Goal: Transaction & Acquisition: Purchase product/service

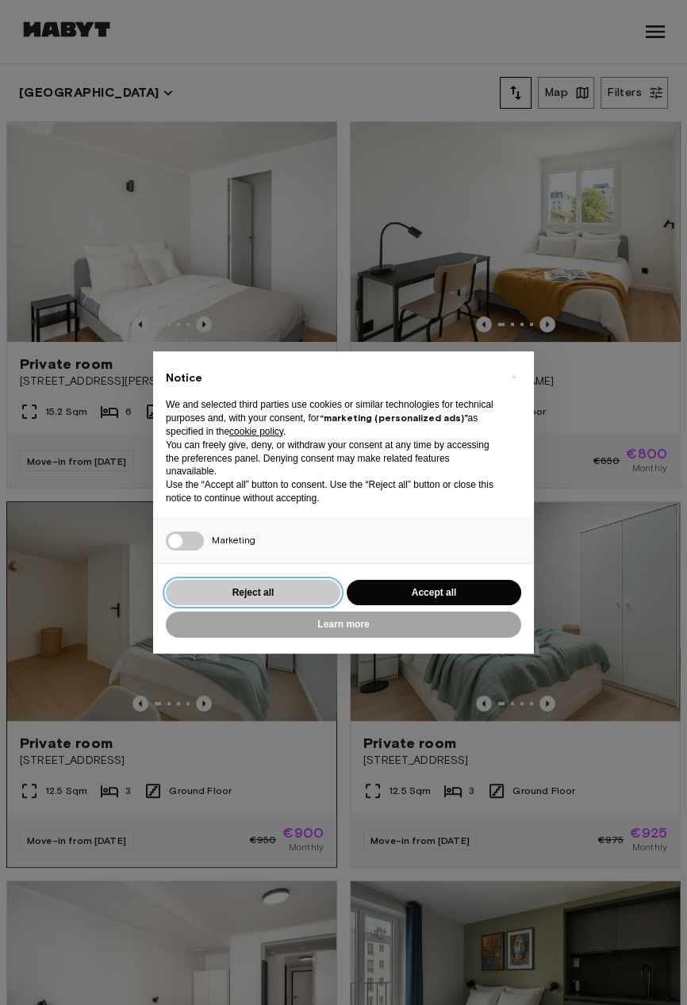
click at [242, 587] on button "Reject all" at bounding box center [253, 593] width 174 height 26
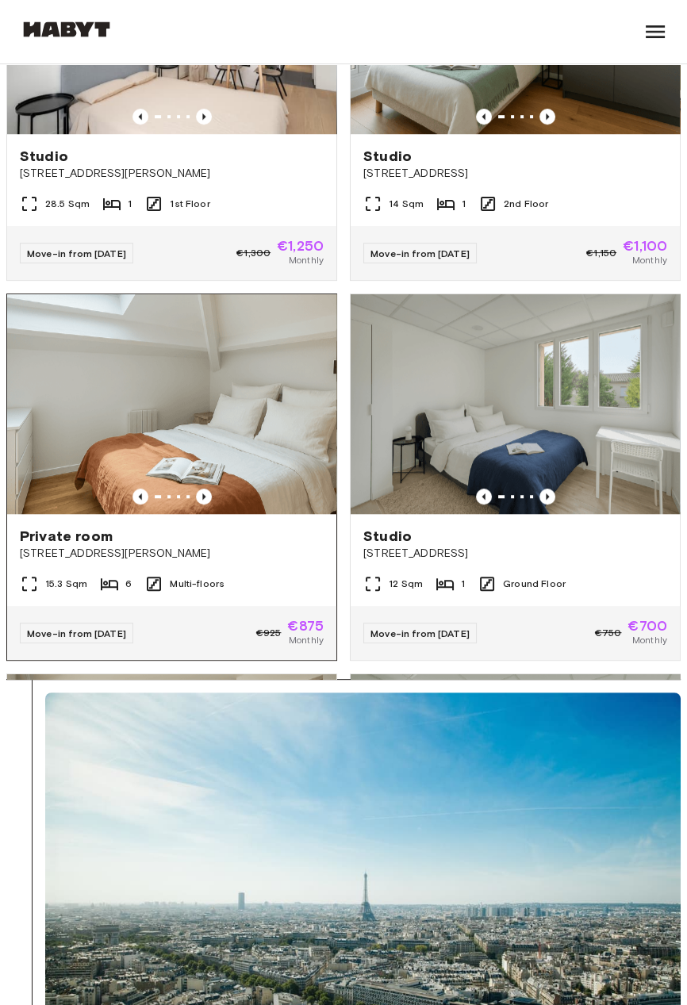
scroll to position [684, 0]
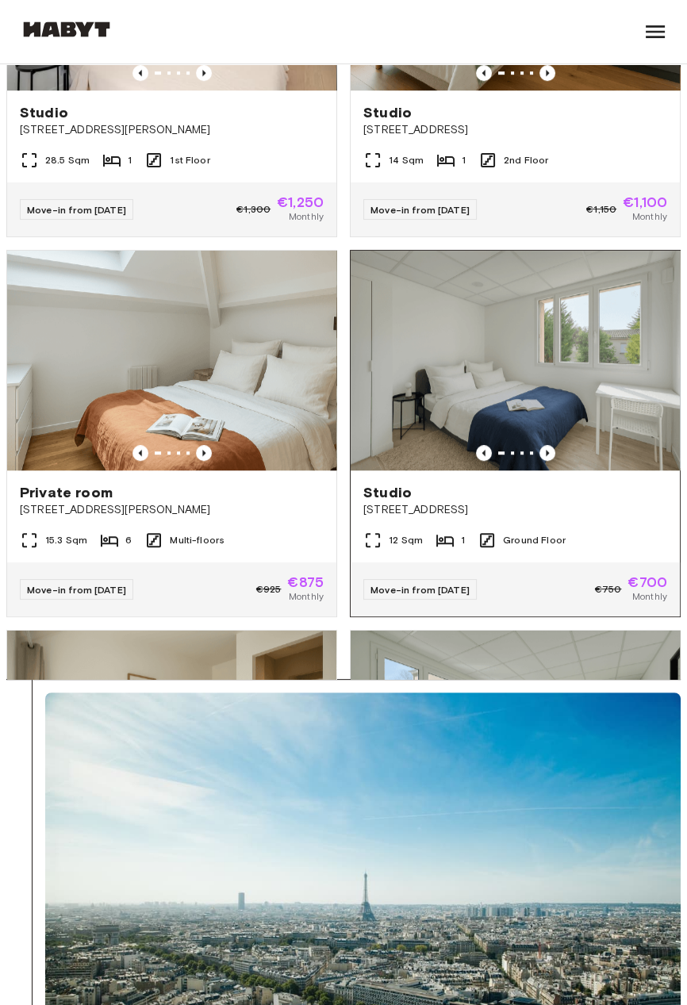
click at [447, 401] on img at bounding box center [515, 361] width 329 height 220
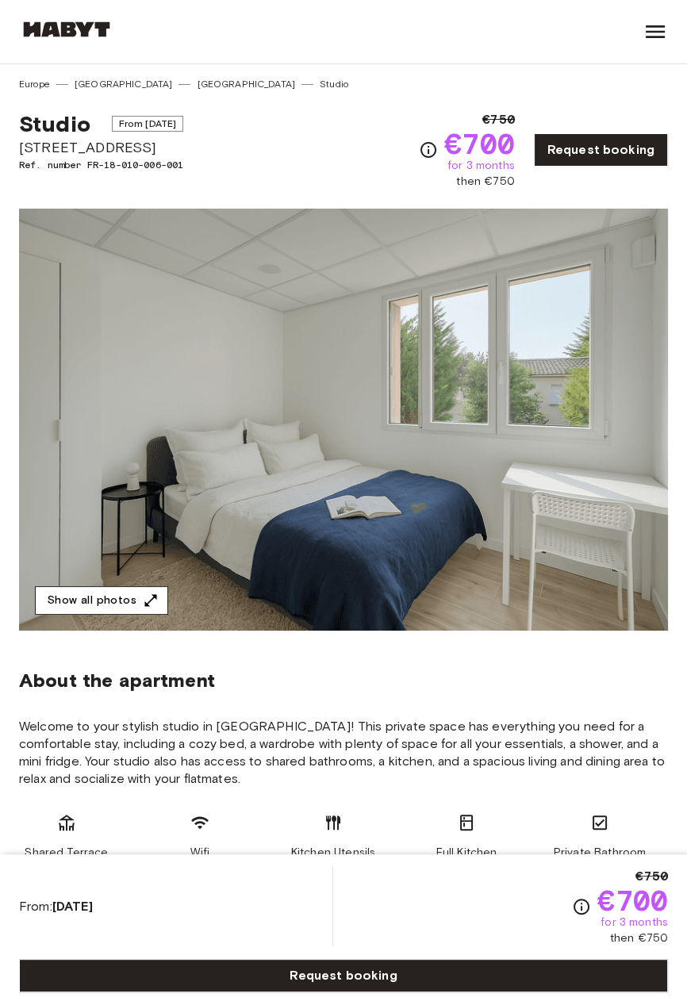
click at [156, 596] on button "Show all photos" at bounding box center [101, 600] width 133 height 29
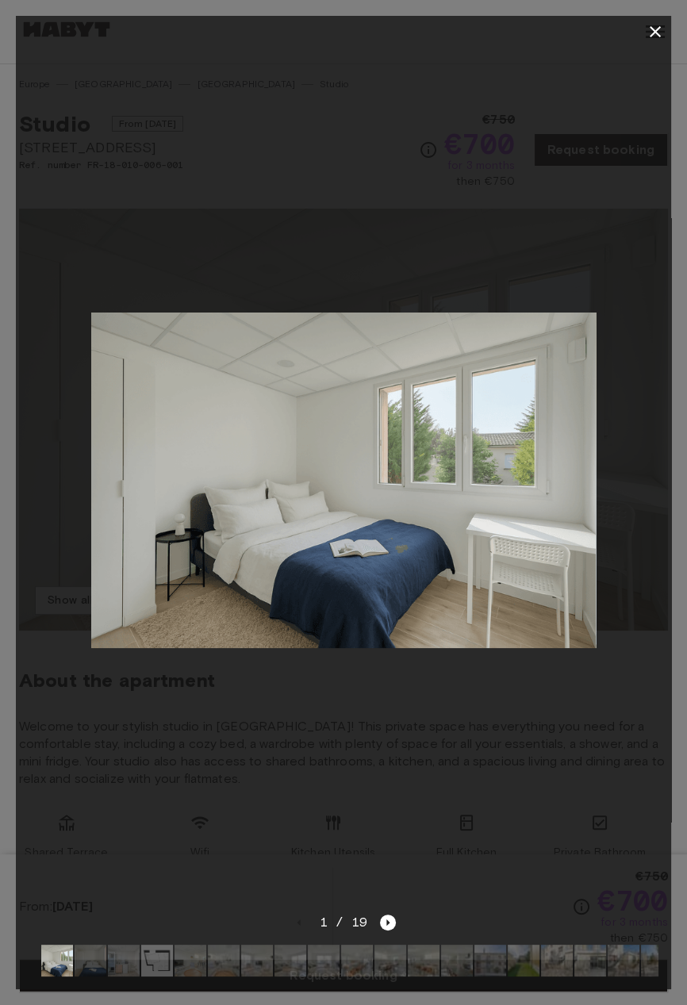
click at [146, 968] on img at bounding box center [157, 961] width 32 height 32
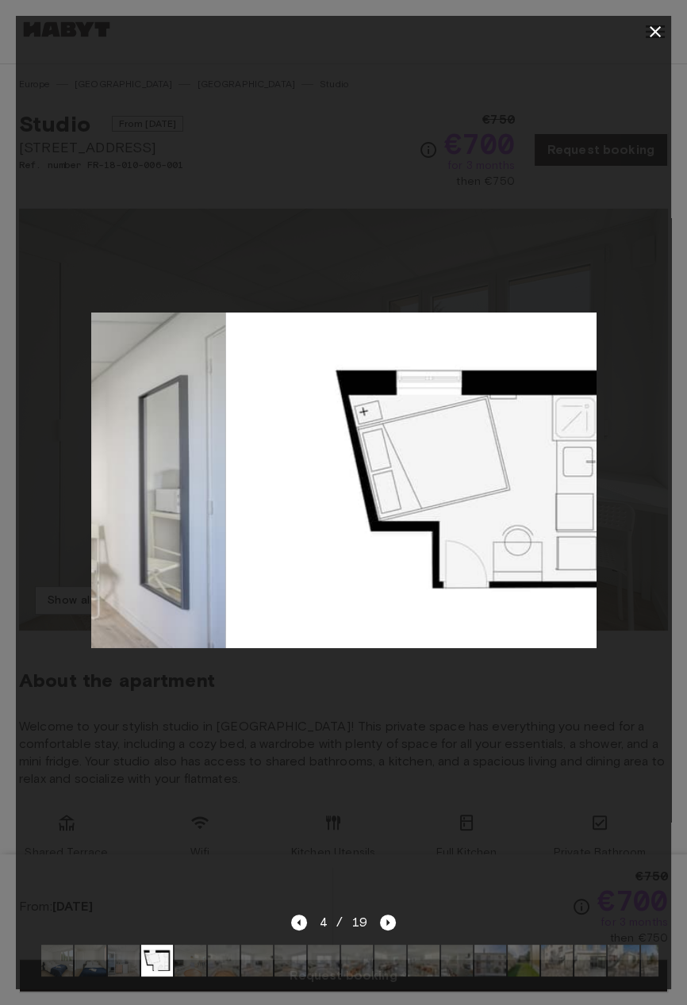
click at [190, 958] on img at bounding box center [190, 961] width 32 height 32
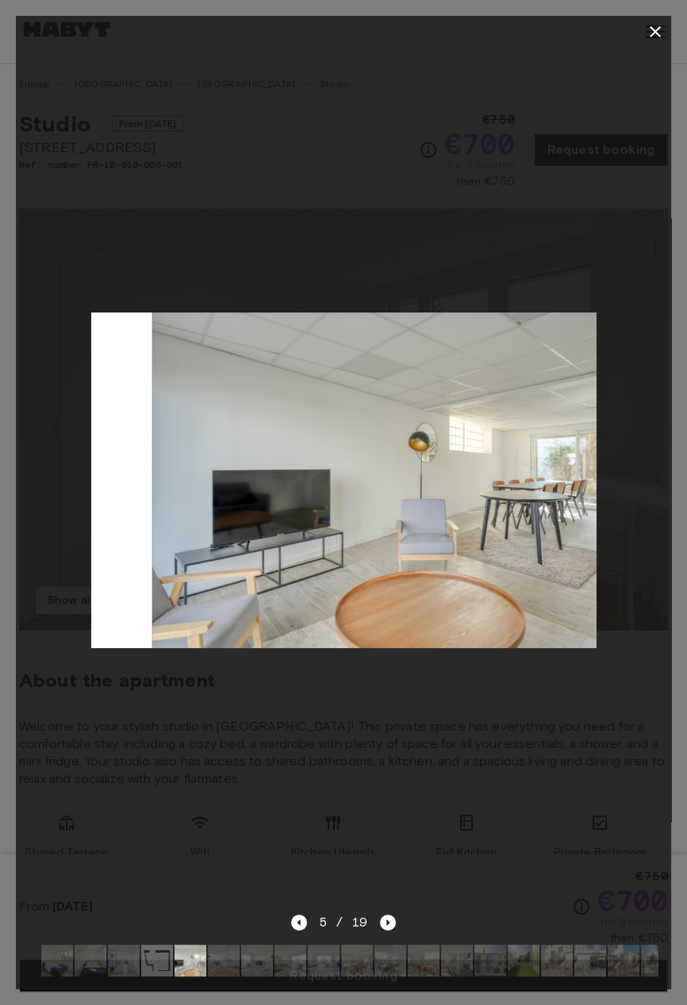
click at [240, 950] on div at bounding box center [344, 960] width 630 height 57
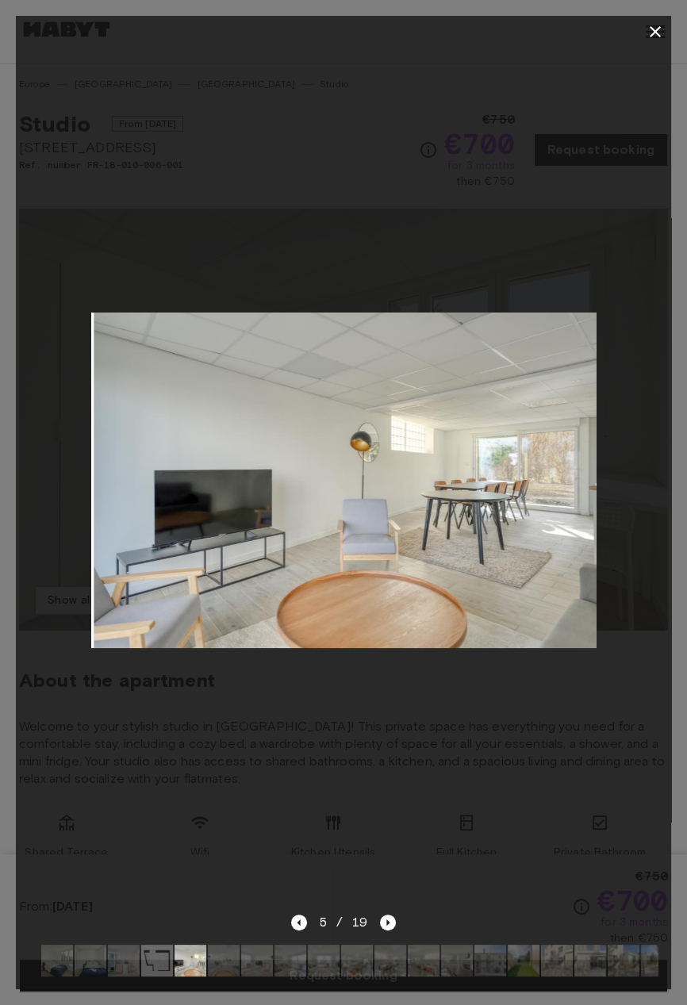
click at [294, 957] on img at bounding box center [290, 961] width 32 height 32
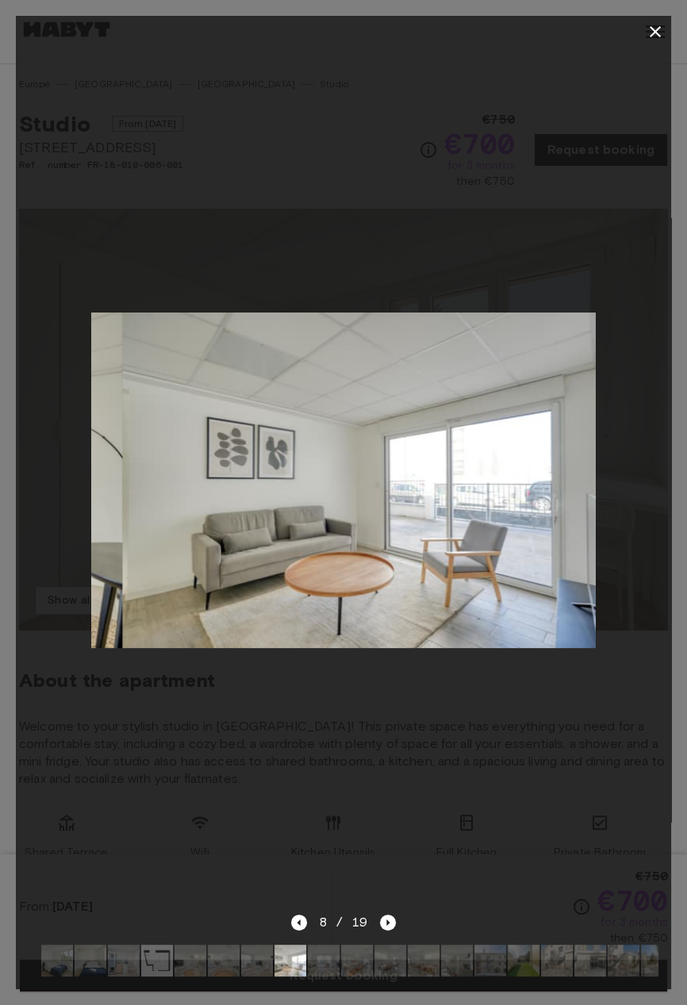
click at [356, 969] on img at bounding box center [357, 961] width 32 height 32
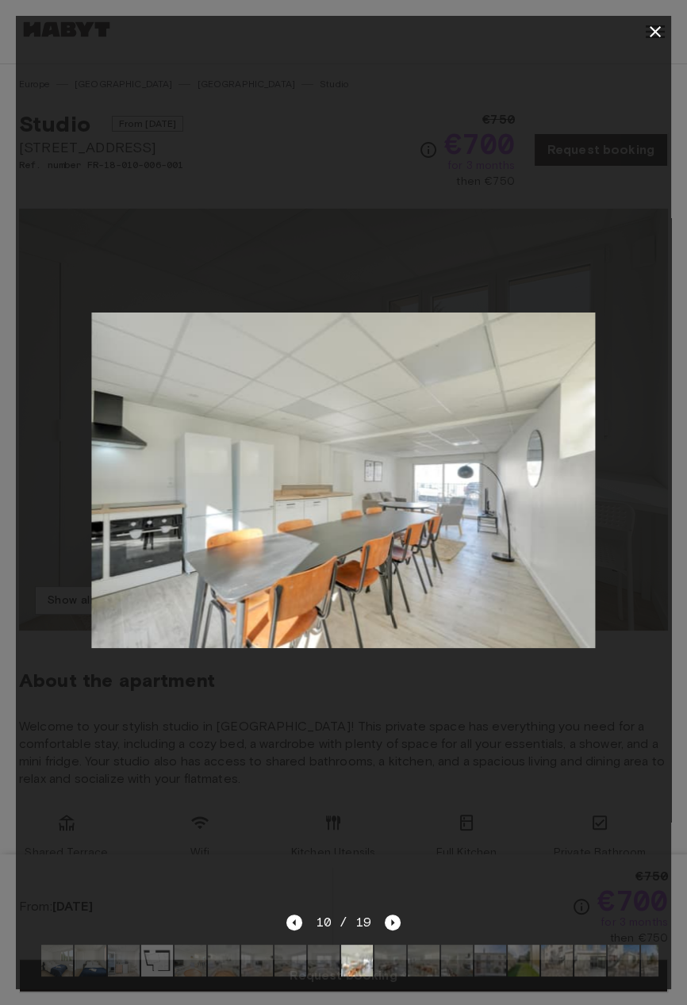
click at [646, 33] on icon "button" at bounding box center [655, 31] width 19 height 19
